Goal: Task Accomplishment & Management: Use online tool/utility

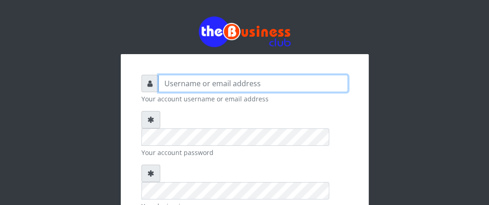
type input "Boboyen"
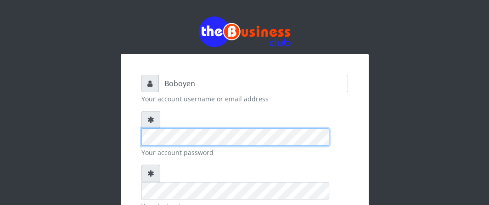
scroll to position [46, 0]
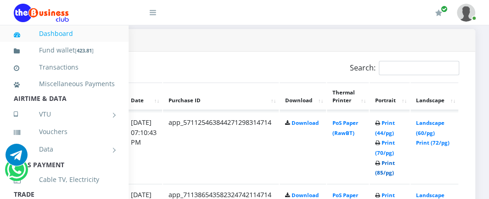
scroll to position [460, 193]
